Goal: Task Accomplishment & Management: Manage account settings

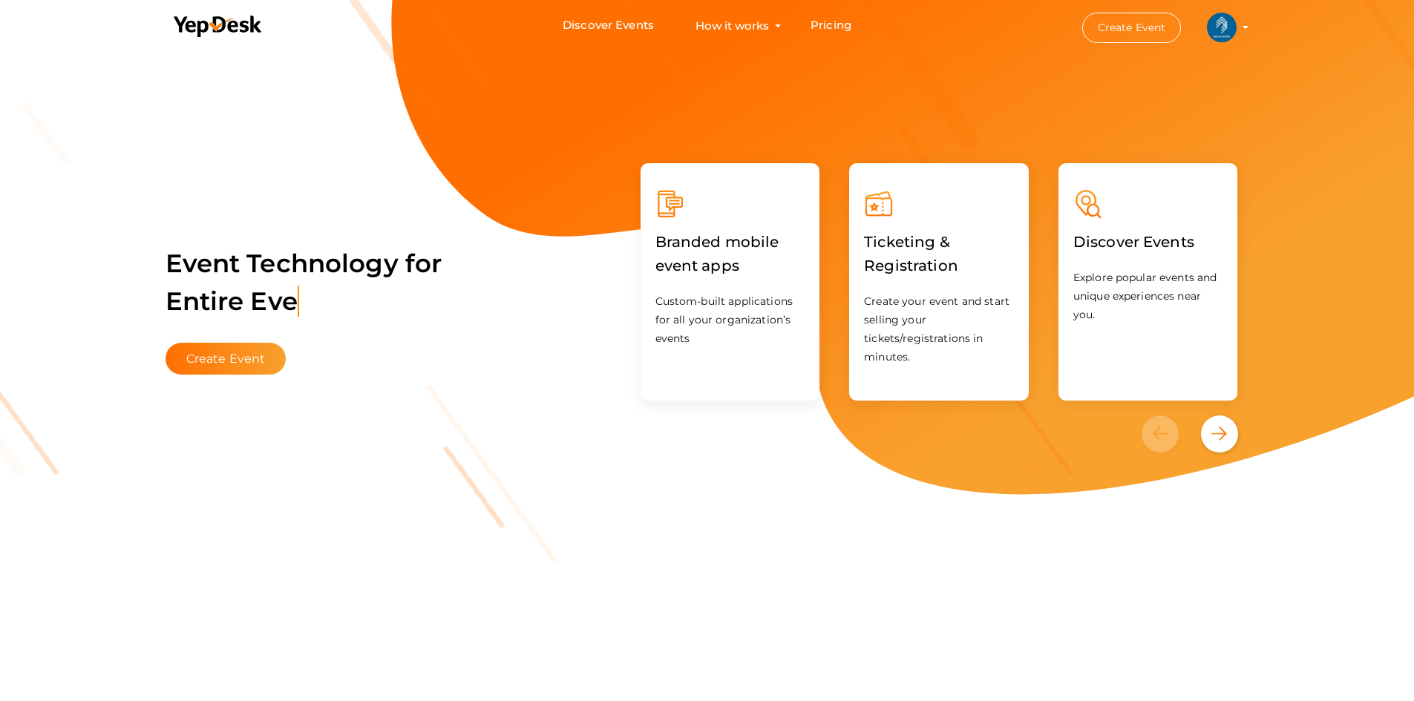
click at [1218, 24] on img at bounding box center [1222, 28] width 30 height 30
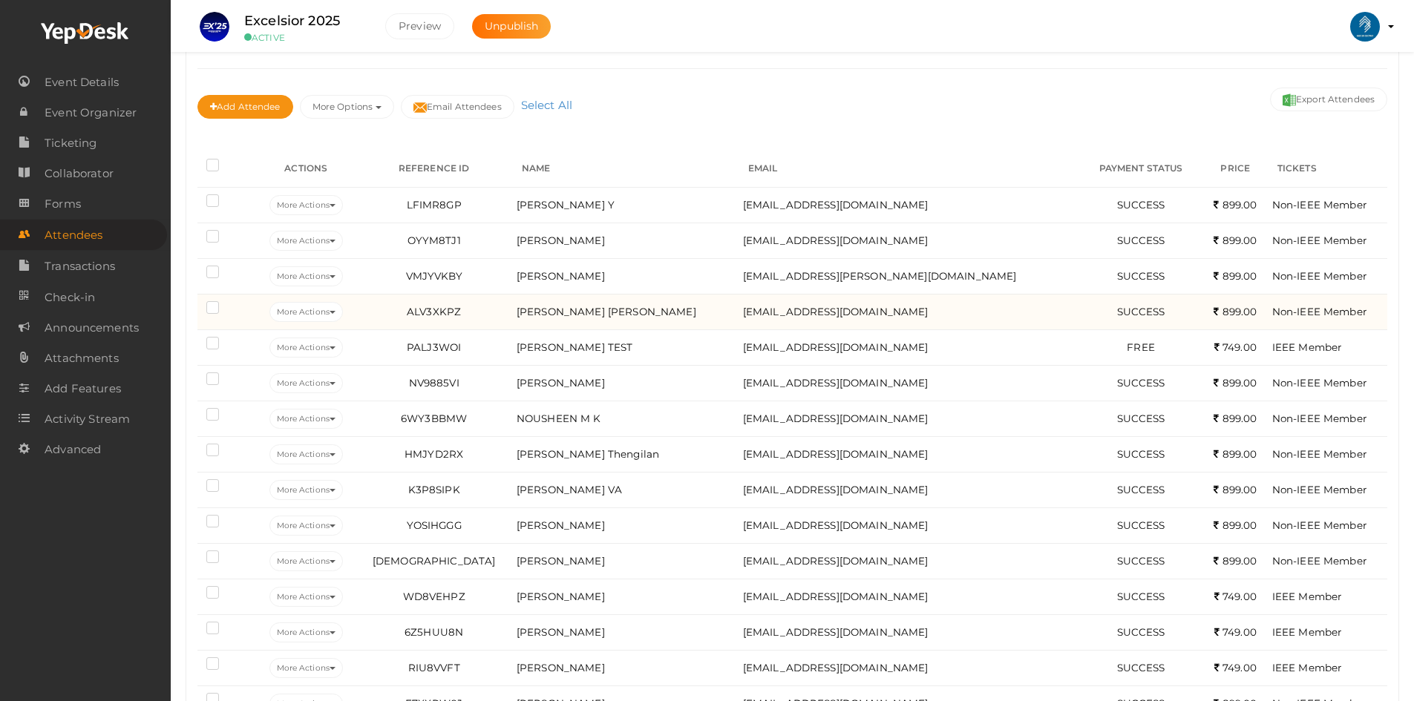
scroll to position [223, 0]
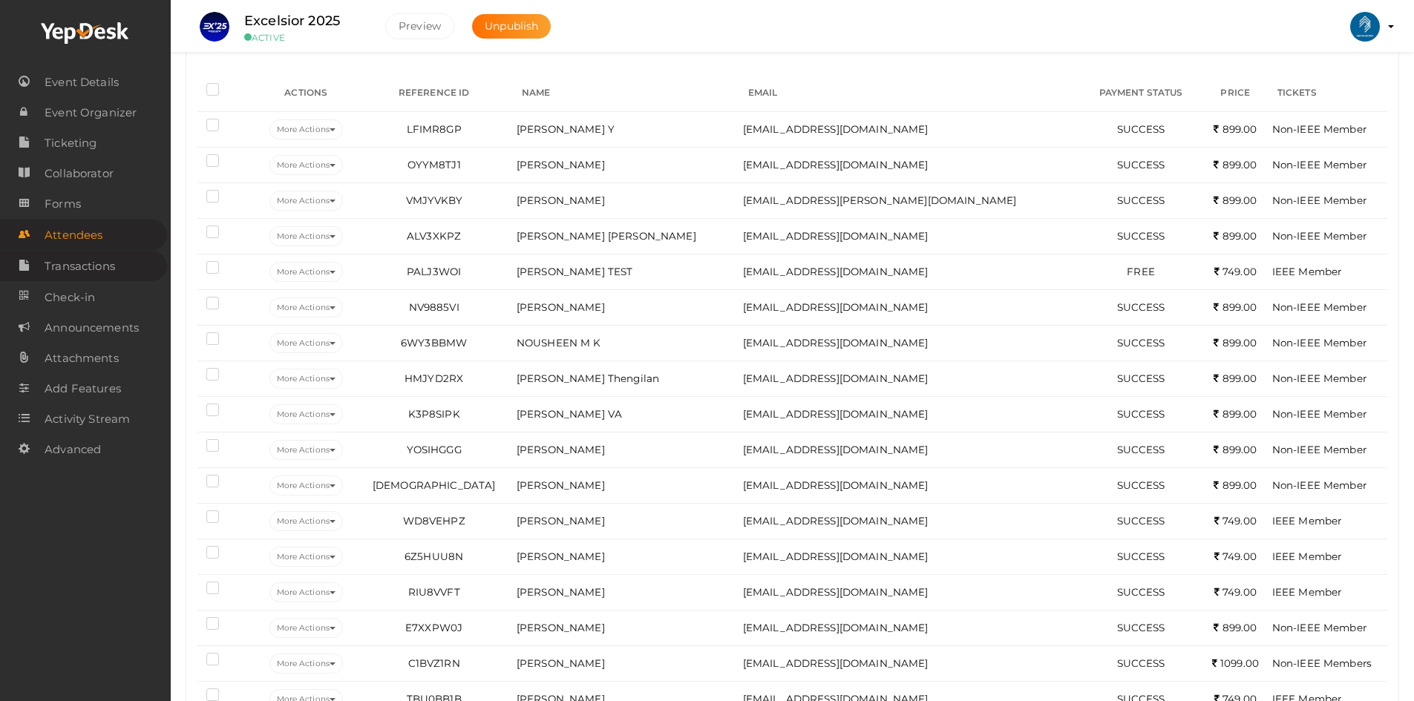
click at [65, 268] on span "Transactions" at bounding box center [80, 267] width 70 height 30
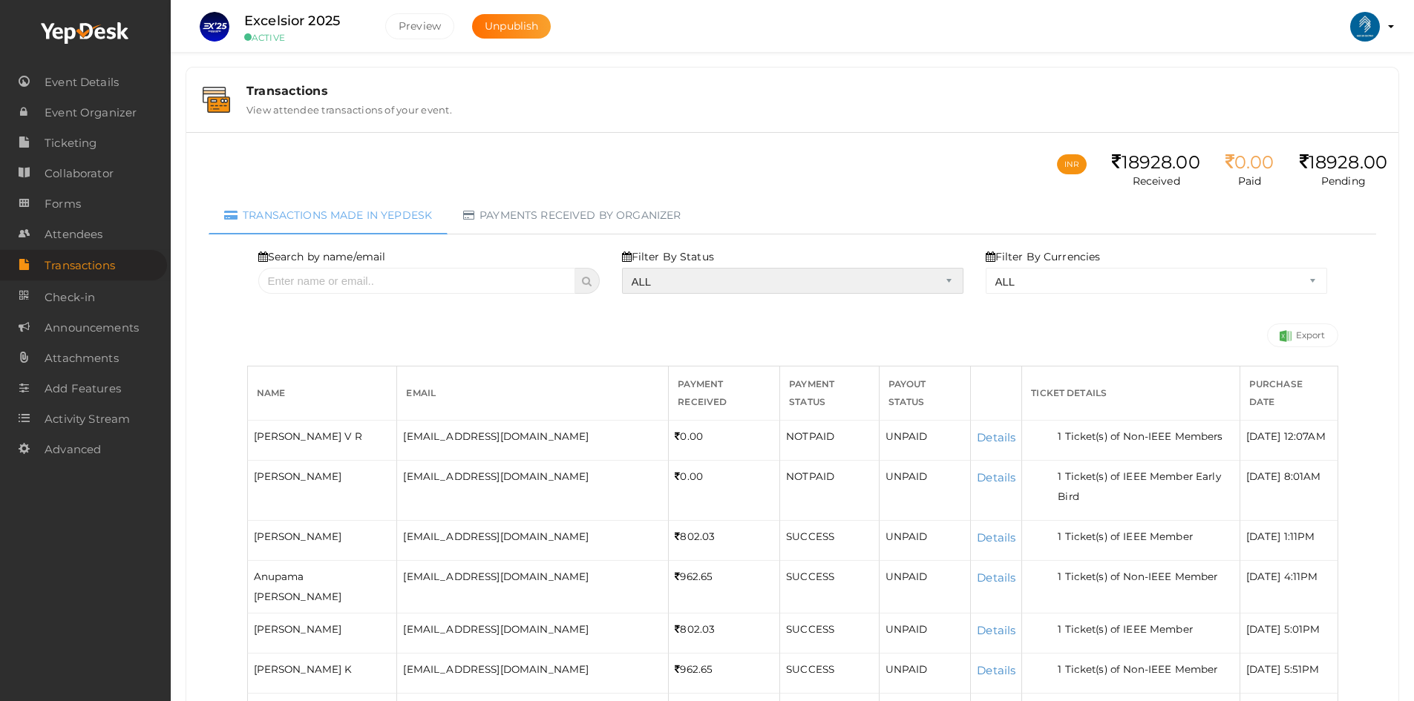
click at [714, 275] on select "ALL SUCCESS DECLINED UNAUTHORIZED FAILED NOTPAID FREE REFUNDED NA" at bounding box center [792, 281] width 341 height 26
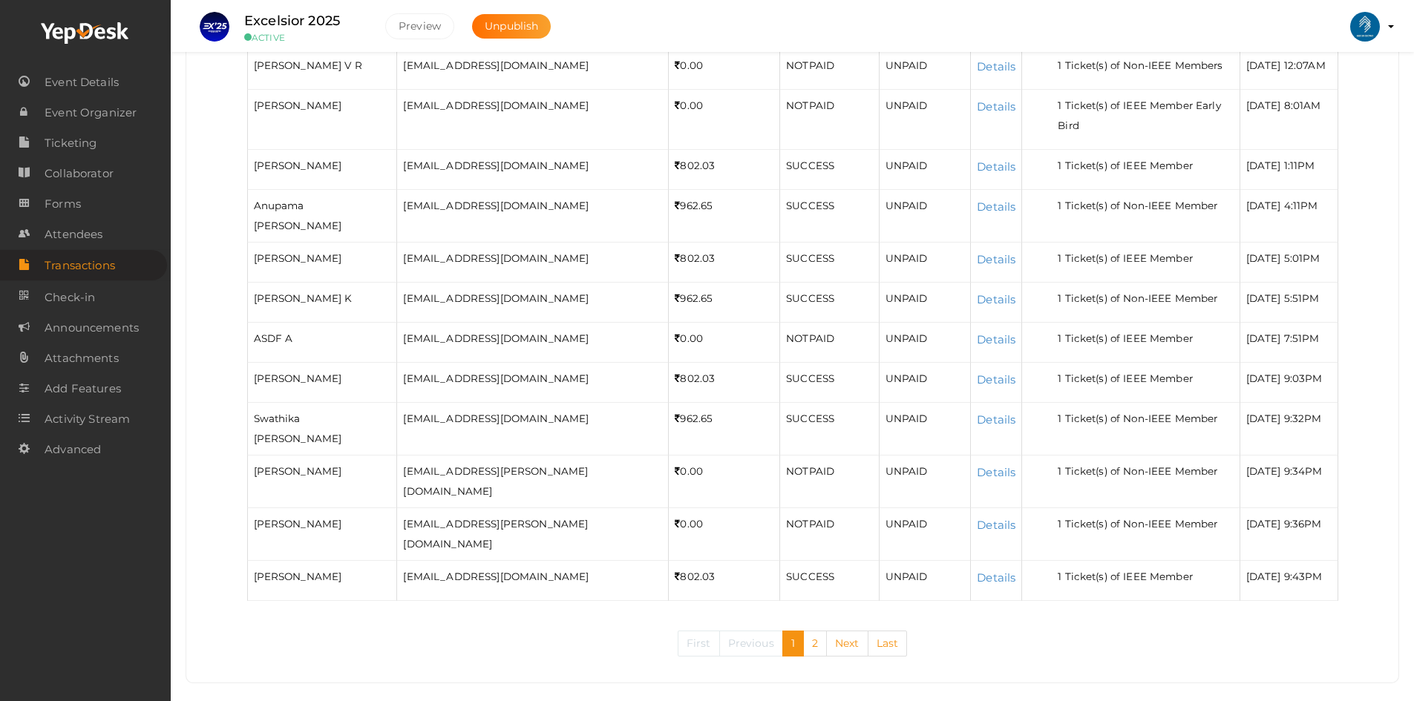
scroll to position [403, 0]
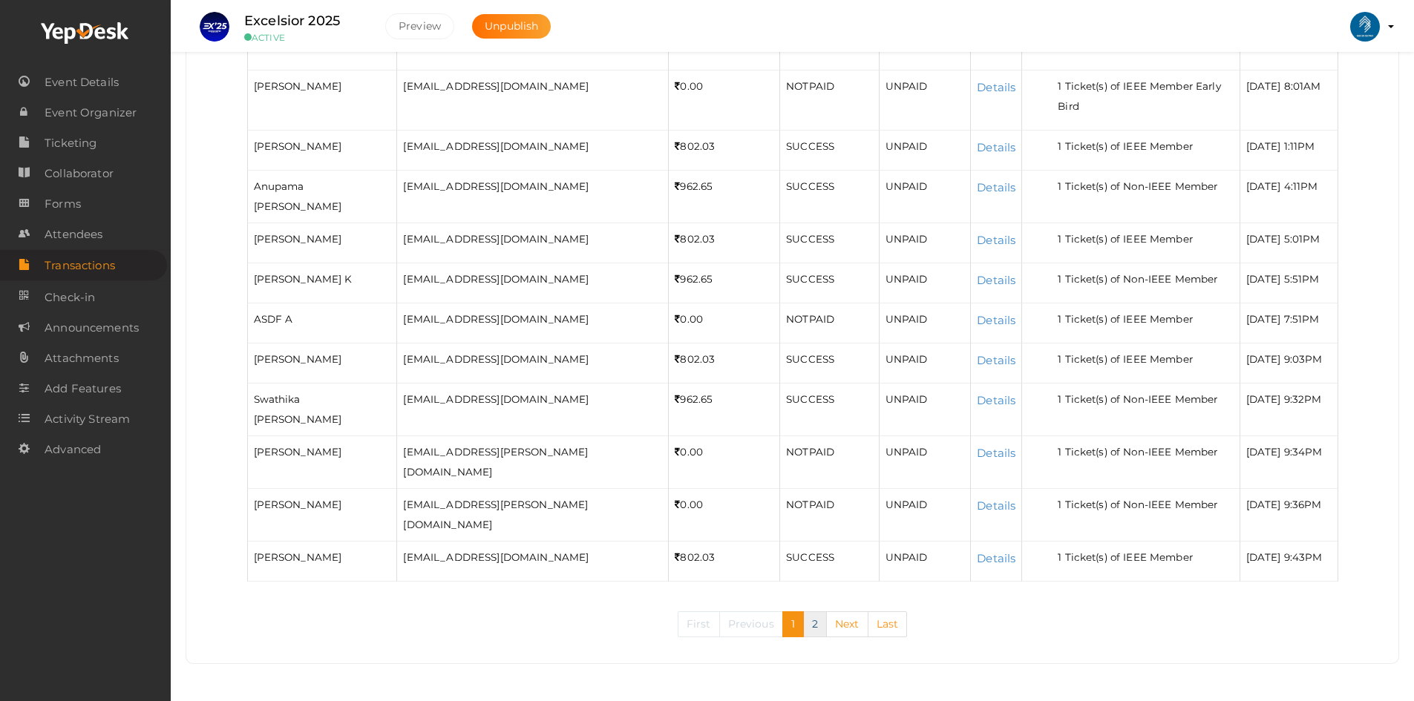
click at [809, 627] on link "2" at bounding box center [815, 624] width 24 height 26
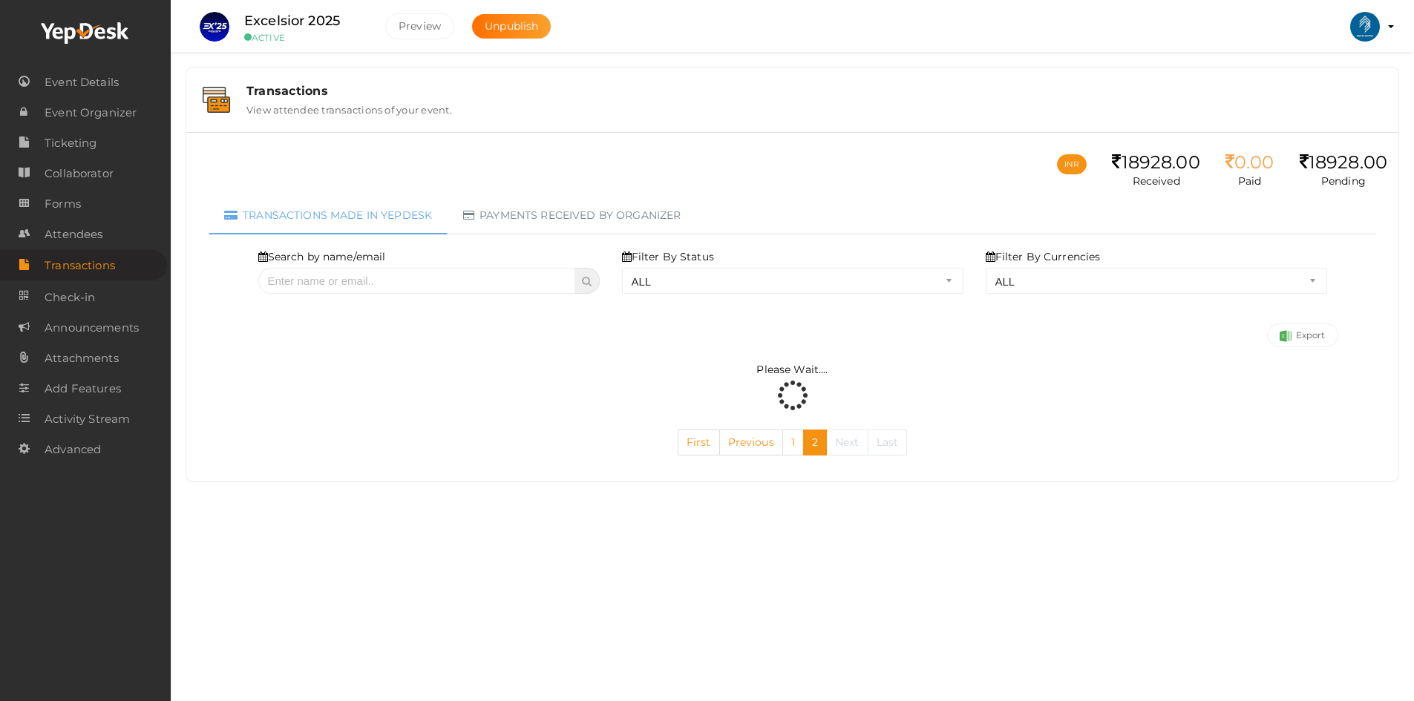
scroll to position [0, 0]
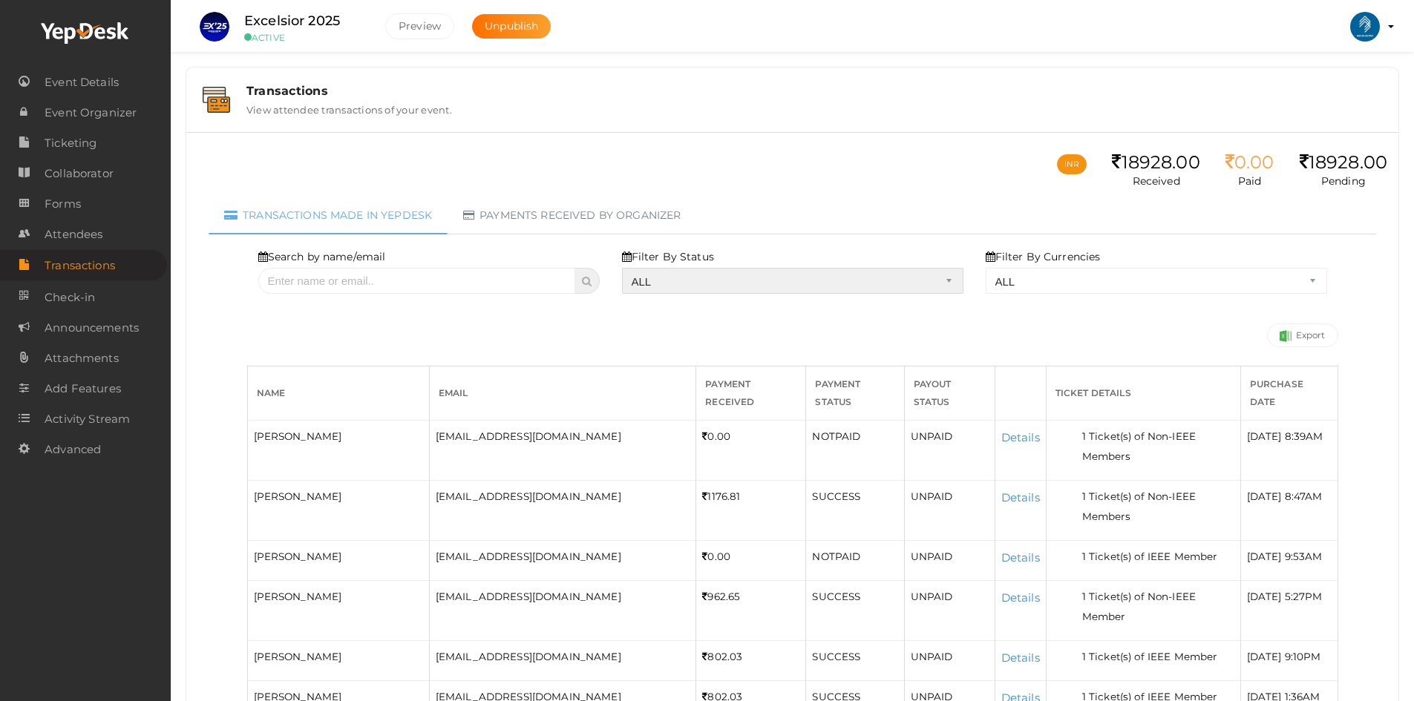
click at [669, 289] on select "ALL SUCCESS DECLINED UNAUTHORIZED FAILED NOTPAID FREE REFUNDED NA" at bounding box center [792, 281] width 341 height 26
click at [627, 268] on select "ALL SUCCESS DECLINED UNAUTHORIZED FAILED NOTPAID FREE REFUNDED NA" at bounding box center [792, 281] width 341 height 26
select select "? string:SUCCESS ?"
select select "? string:ALL ?"
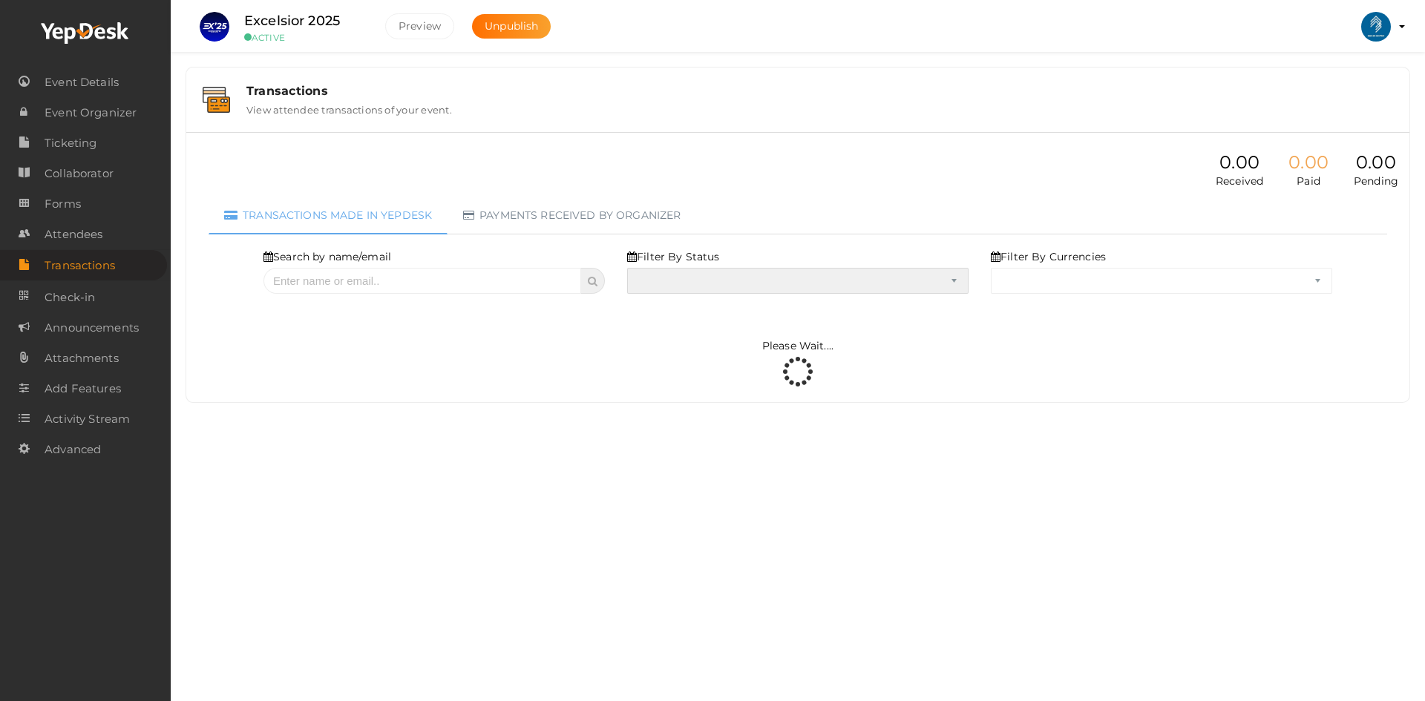
select select "SUCCESS"
select select "ALL"
